Goal: Check status

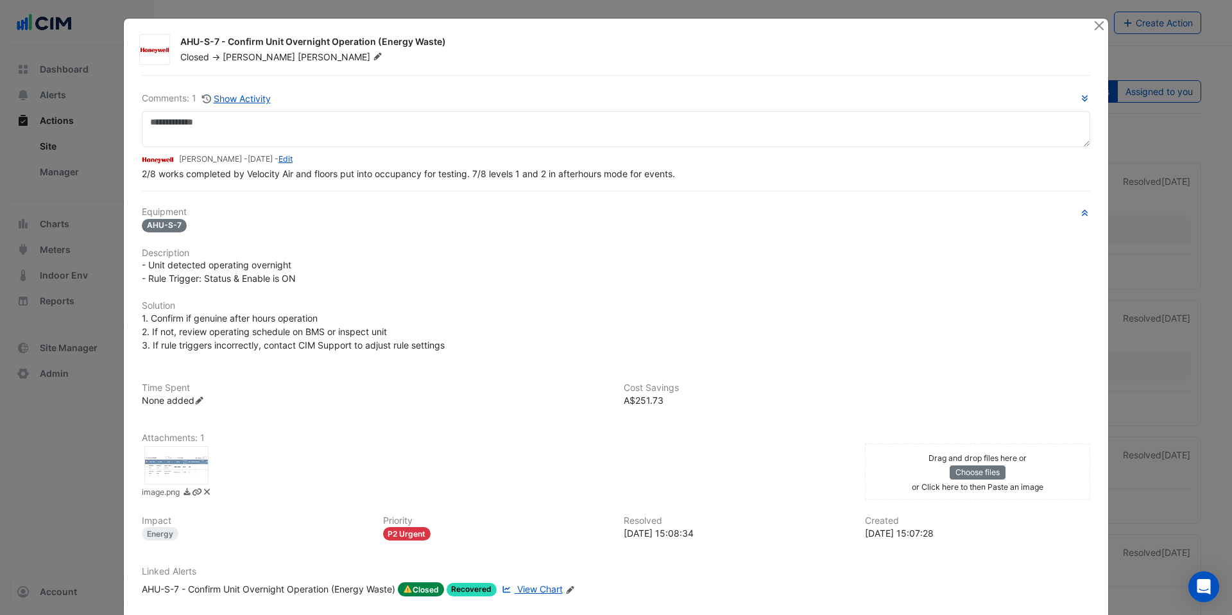
click at [637, 397] on span "A$251.73" at bounding box center [644, 400] width 40 height 11
click at [652, 401] on span "A$251.73" at bounding box center [644, 400] width 40 height 11
